Goal: Task Accomplishment & Management: Use online tool/utility

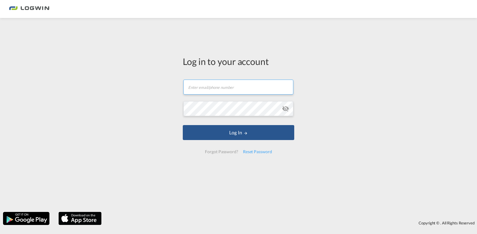
click at [228, 92] on input "text" at bounding box center [238, 87] width 110 height 15
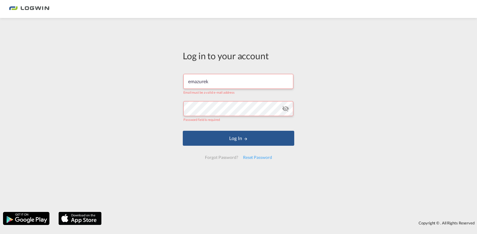
click at [235, 83] on input "emazurek" at bounding box center [238, 81] width 110 height 15
type input "[EMAIL_ADDRESS][PERSON_NAME][DOMAIN_NAME]"
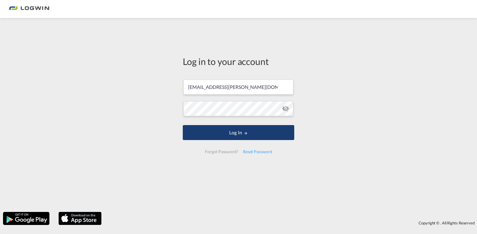
click at [227, 129] on button "Log In" at bounding box center [238, 132] width 111 height 15
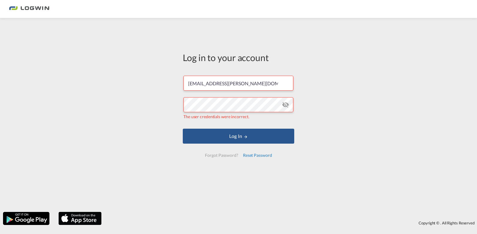
click at [251, 154] on div "Reset Password" at bounding box center [257, 155] width 34 height 11
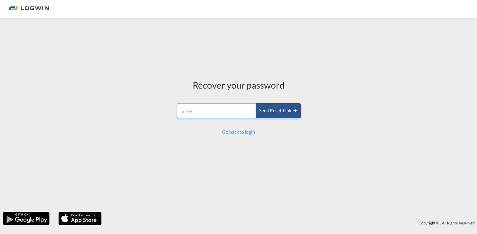
click at [195, 114] on input "email" at bounding box center [216, 110] width 79 height 15
type input "[EMAIL_ADDRESS][PERSON_NAME][DOMAIN_NAME]"
click at [288, 112] on div "Send reset link" at bounding box center [278, 110] width 38 height 7
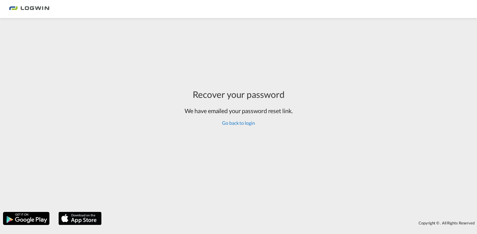
click at [240, 124] on link "Go back to login" at bounding box center [238, 123] width 33 height 6
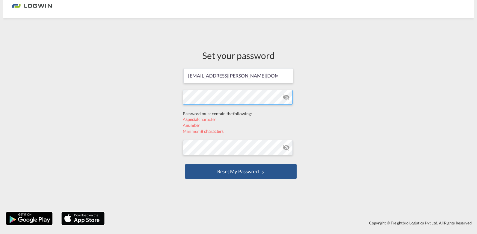
click at [228, 116] on form "[EMAIL_ADDRESS][PERSON_NAME][DOMAIN_NAME] Password must contain the following: …" at bounding box center [238, 124] width 111 height 113
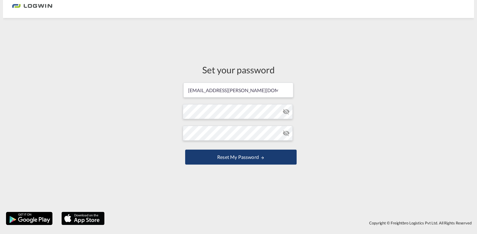
click at [235, 154] on button "Reset my password" at bounding box center [240, 157] width 111 height 15
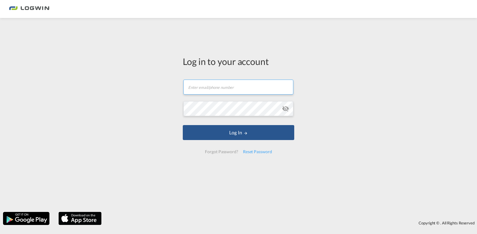
type input "[EMAIL_ADDRESS][PERSON_NAME][DOMAIN_NAME]"
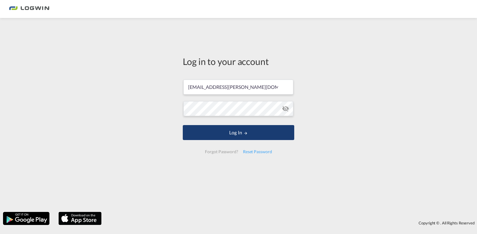
click at [244, 132] on md-icon "LOGIN" at bounding box center [245, 133] width 4 height 4
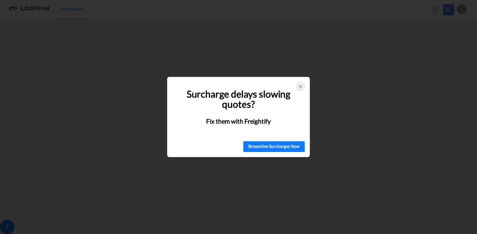
click at [300, 88] on icon at bounding box center [300, 86] width 5 height 5
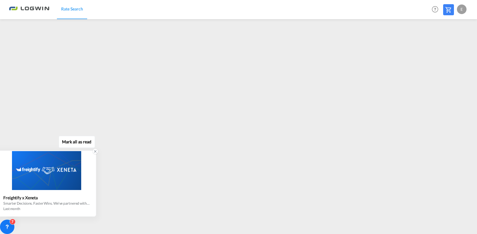
click at [51, 186] on div at bounding box center [46, 170] width 98 height 39
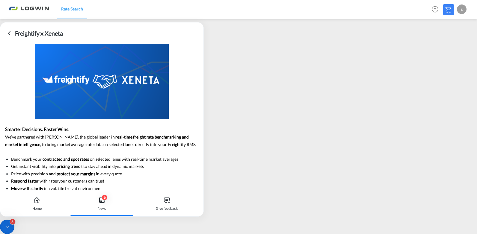
click at [10, 34] on icon at bounding box center [9, 33] width 2 height 4
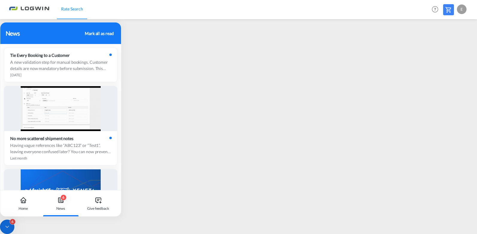
click at [106, 34] on div "Mark all as read" at bounding box center [99, 33] width 29 height 6
click at [166, 10] on div "Rate Search Help Resources Product Release E My Profile Logout" at bounding box center [238, 9] width 459 height 19
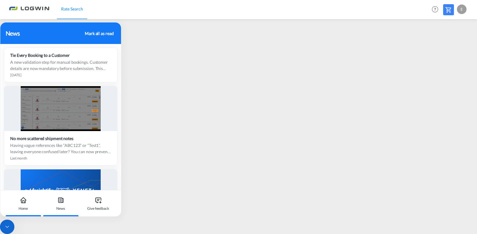
click at [24, 205] on div "Home" at bounding box center [23, 203] width 33 height 26
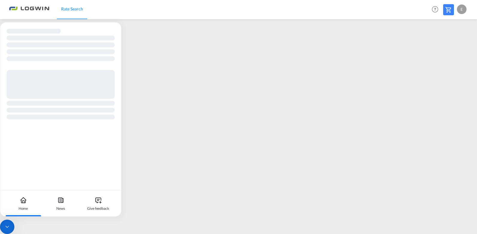
click at [2, 223] on div at bounding box center [7, 227] width 14 height 14
